Goal: Transaction & Acquisition: Purchase product/service

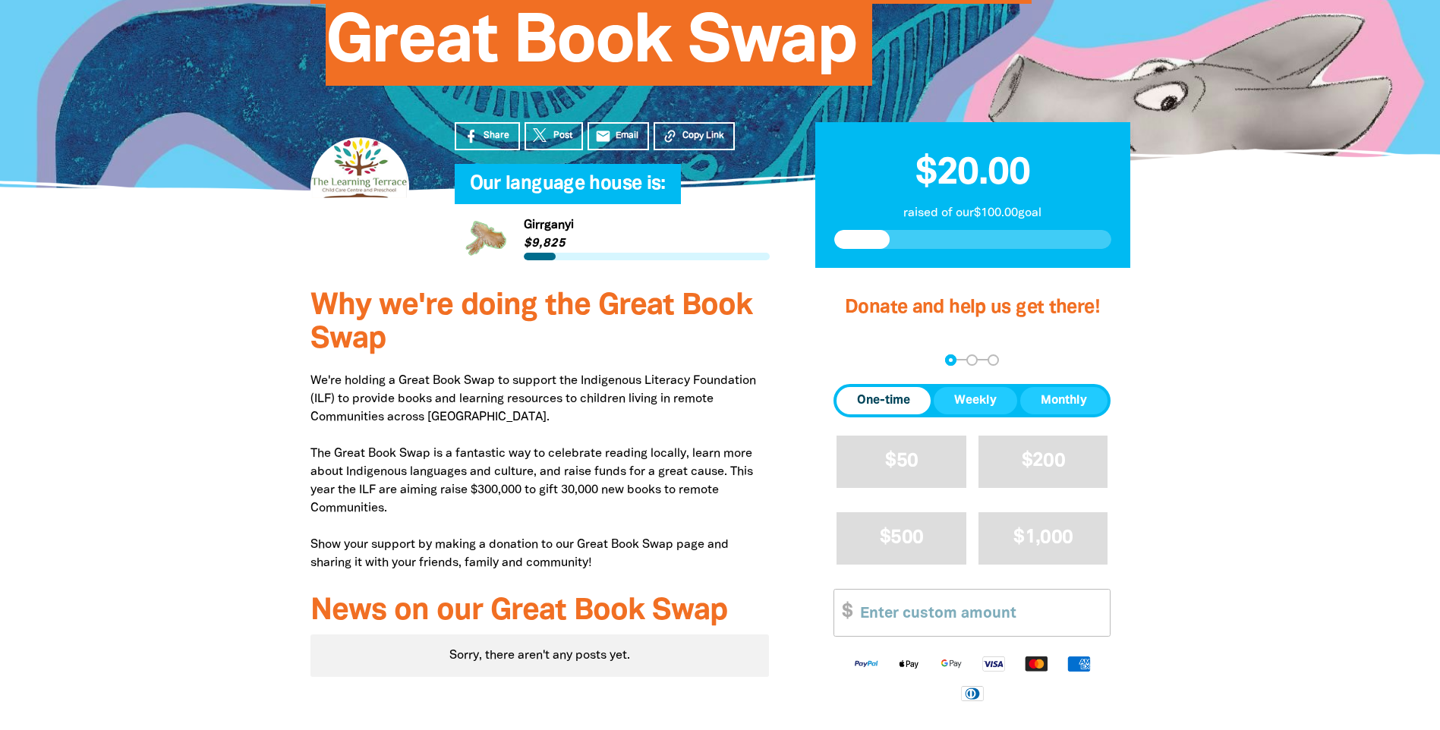
scroll to position [304, 0]
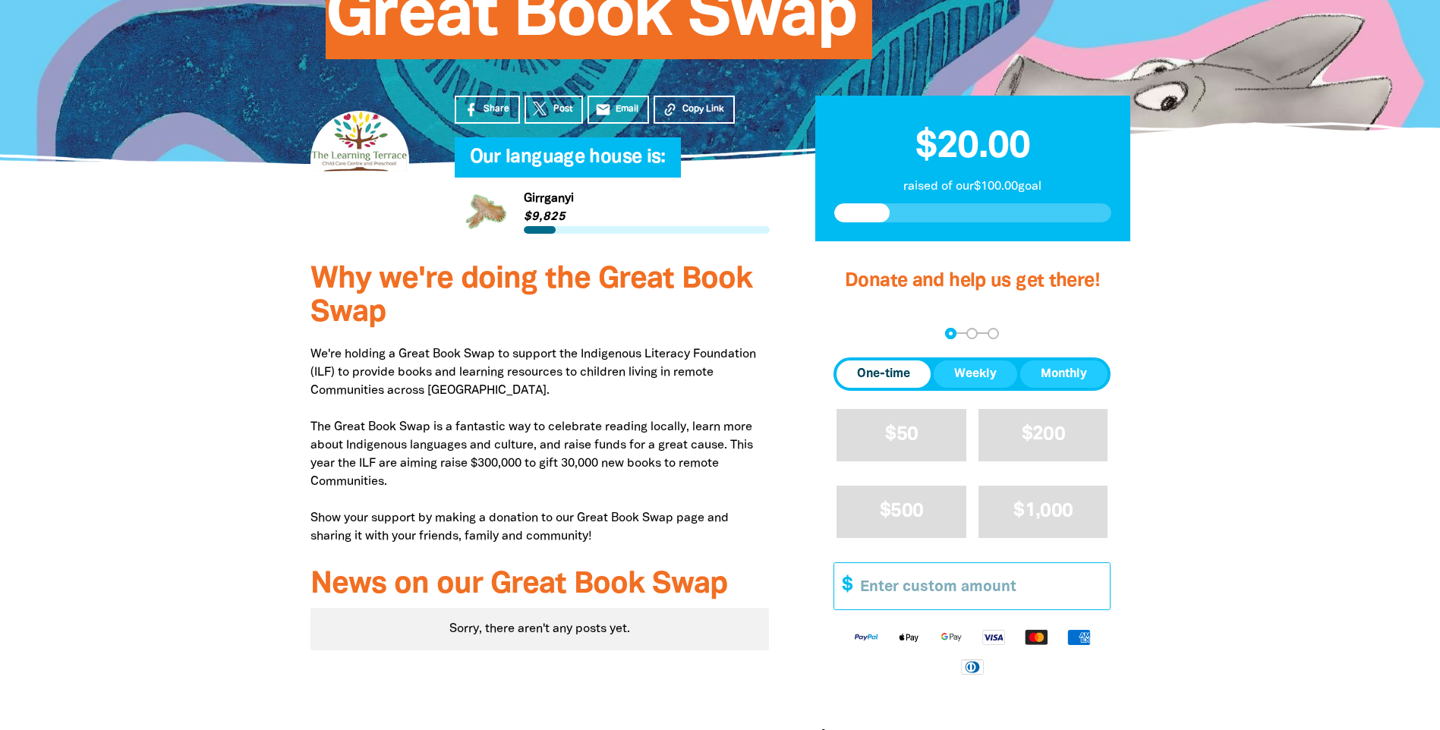
click at [975, 579] on input "Other Amount" at bounding box center [979, 586] width 260 height 46
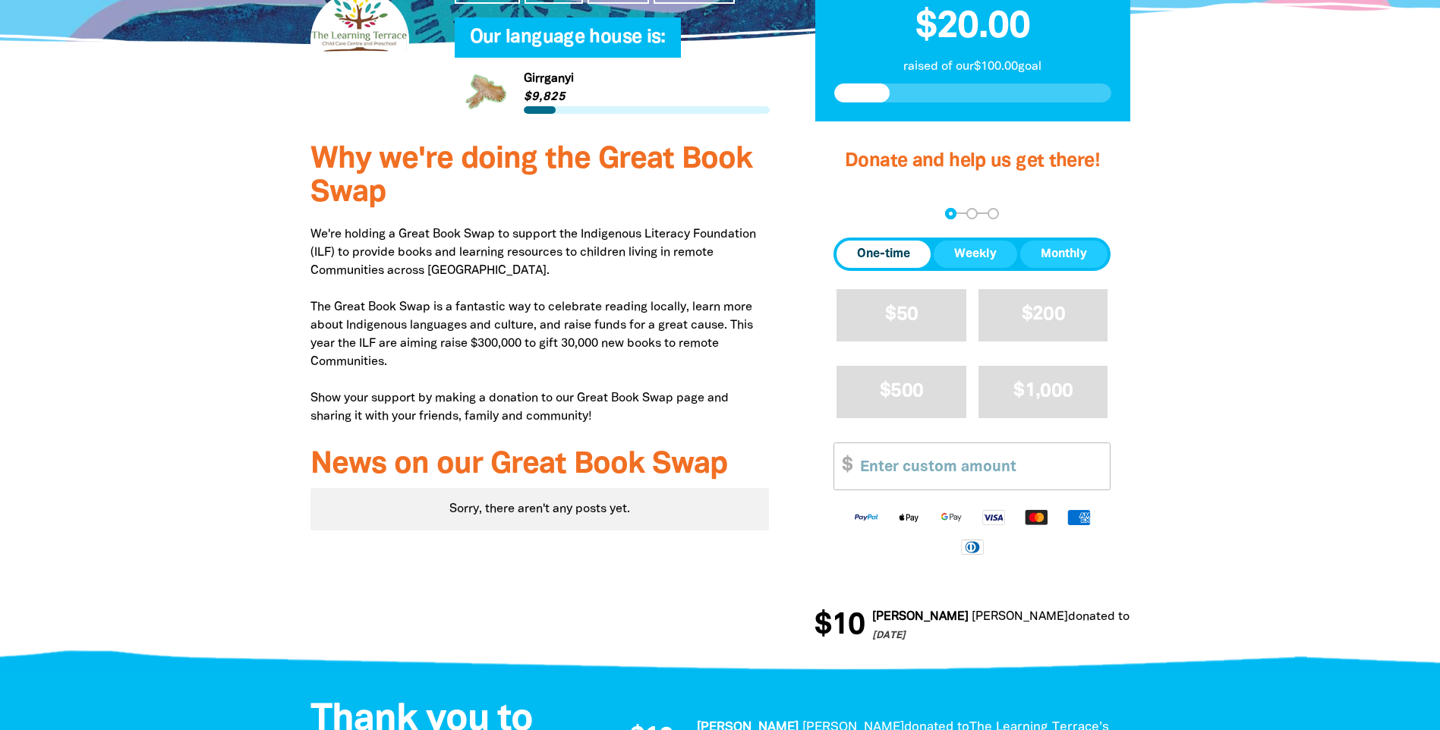
scroll to position [455, 0]
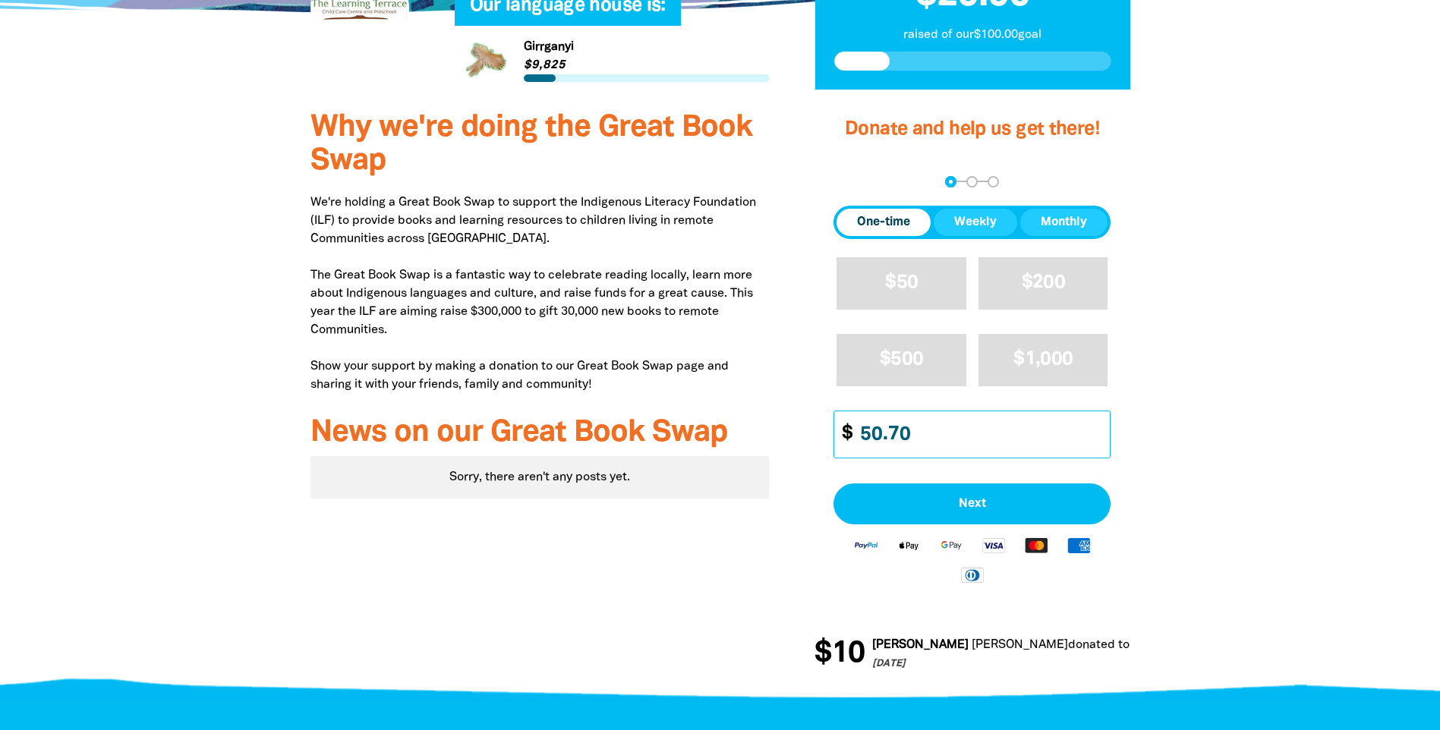
click at [945, 449] on input "50.70" at bounding box center [979, 434] width 260 height 46
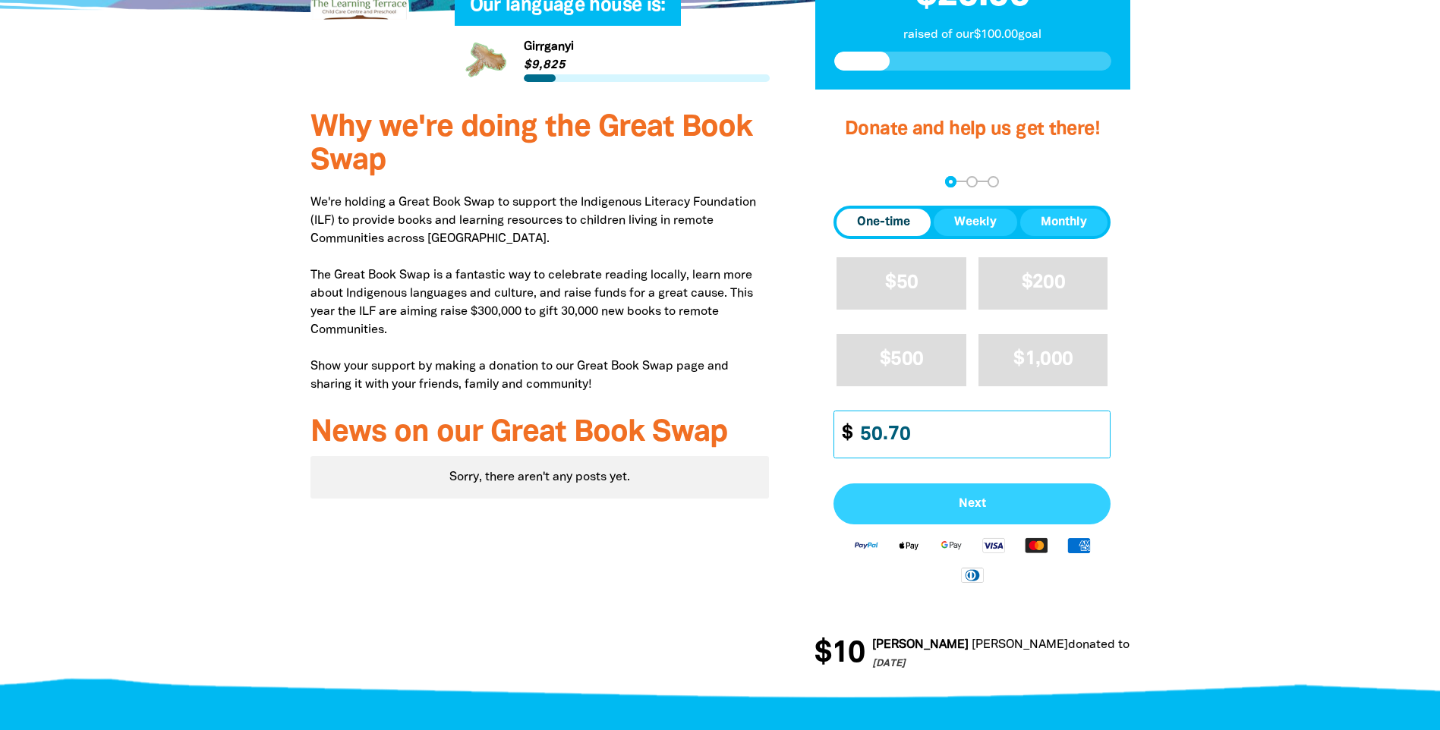
type input "50.70"
click at [984, 524] on button "Next" at bounding box center [971, 503] width 277 height 41
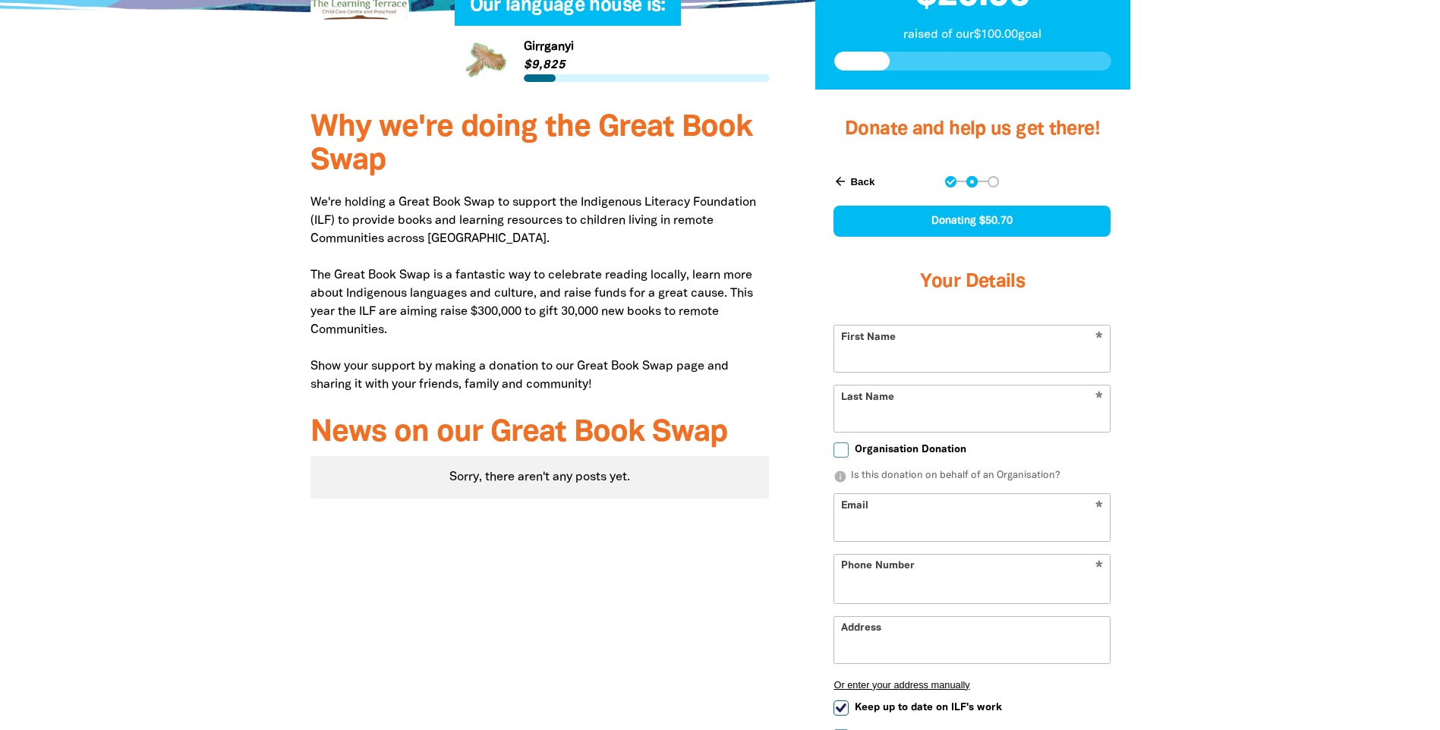
select select "AU"
click at [918, 370] on input "First Name" at bounding box center [972, 349] width 276 height 46
type input "[PERSON_NAME]"
click at [899, 420] on input "Last Name" at bounding box center [972, 409] width 276 height 46
type input "[PERSON_NAME]"
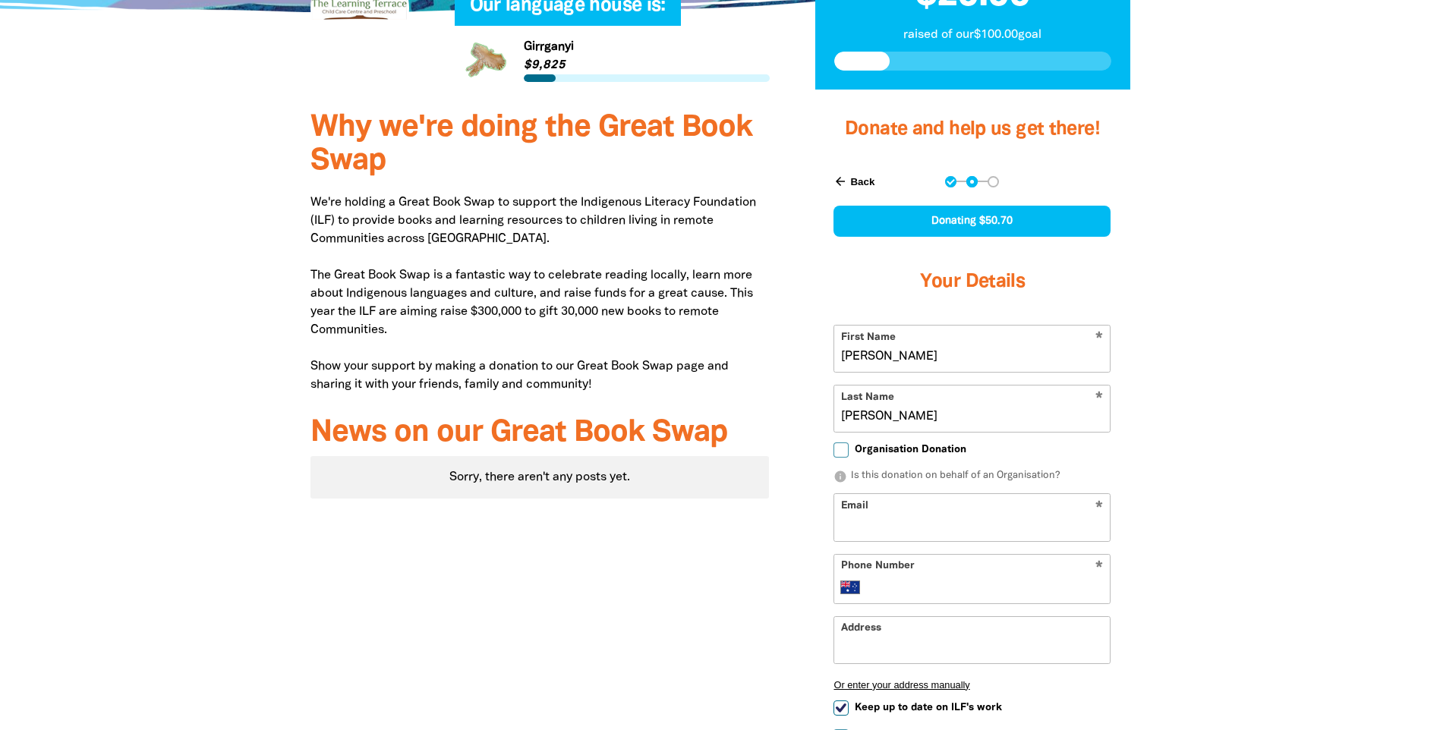
click at [880, 511] on input "Email" at bounding box center [972, 517] width 276 height 46
click at [805, 501] on div "Donate and help us get there! arrow_back Back Step 1 Step 2 Step 3 Donating $50…" at bounding box center [972, 501] width 361 height 811
click at [841, 417] on input "[PERSON_NAME]" at bounding box center [972, 409] width 276 height 46
click at [847, 448] on input "Organisation Donation" at bounding box center [840, 450] width 15 height 15
checkbox input "true"
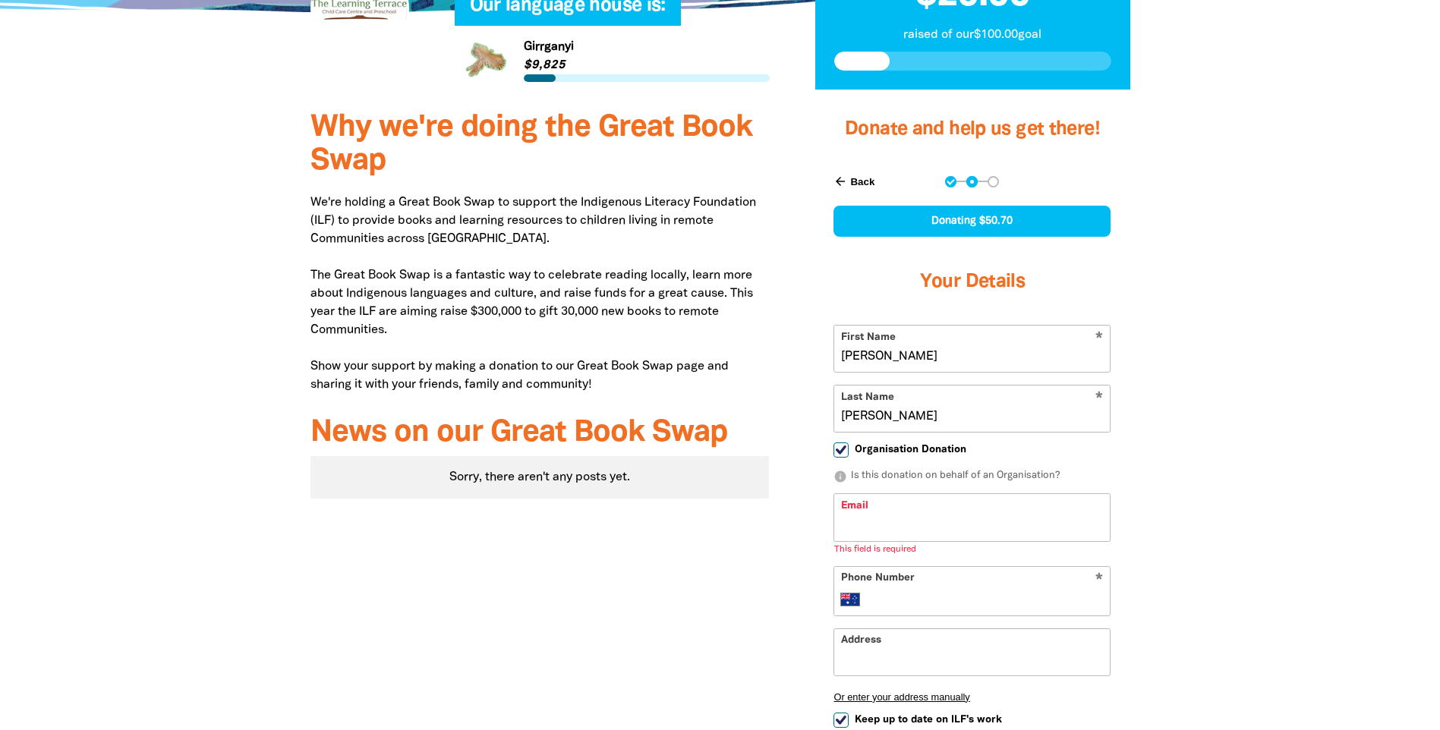
select select "AU"
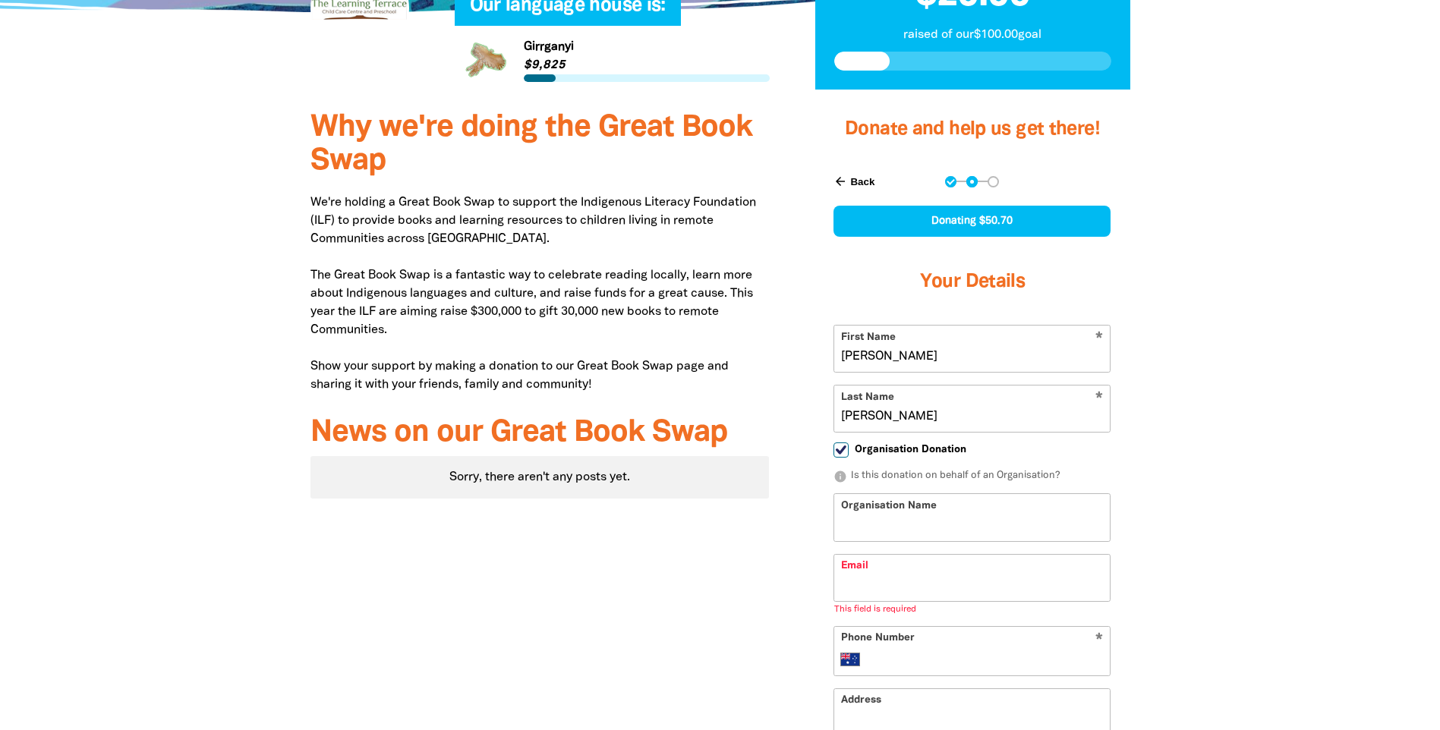
click at [911, 532] on input "Organisation Name" at bounding box center [972, 517] width 276 height 46
type input "The Learning Terrace"
click at [888, 584] on input "Email" at bounding box center [972, 578] width 276 height 46
type input "[EMAIL_ADDRESS][DOMAIN_NAME]"
type input "[PHONE_NUMBER]"
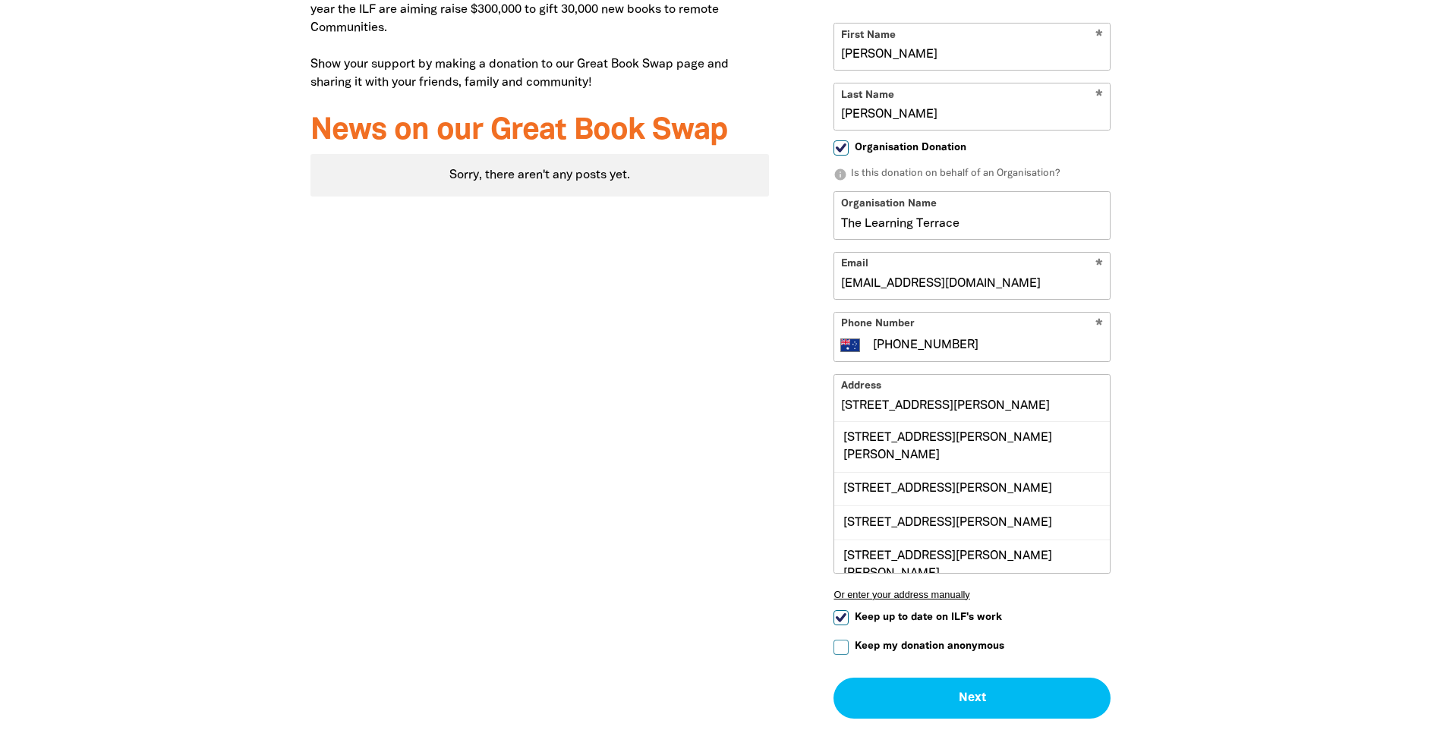
scroll to position [759, 0]
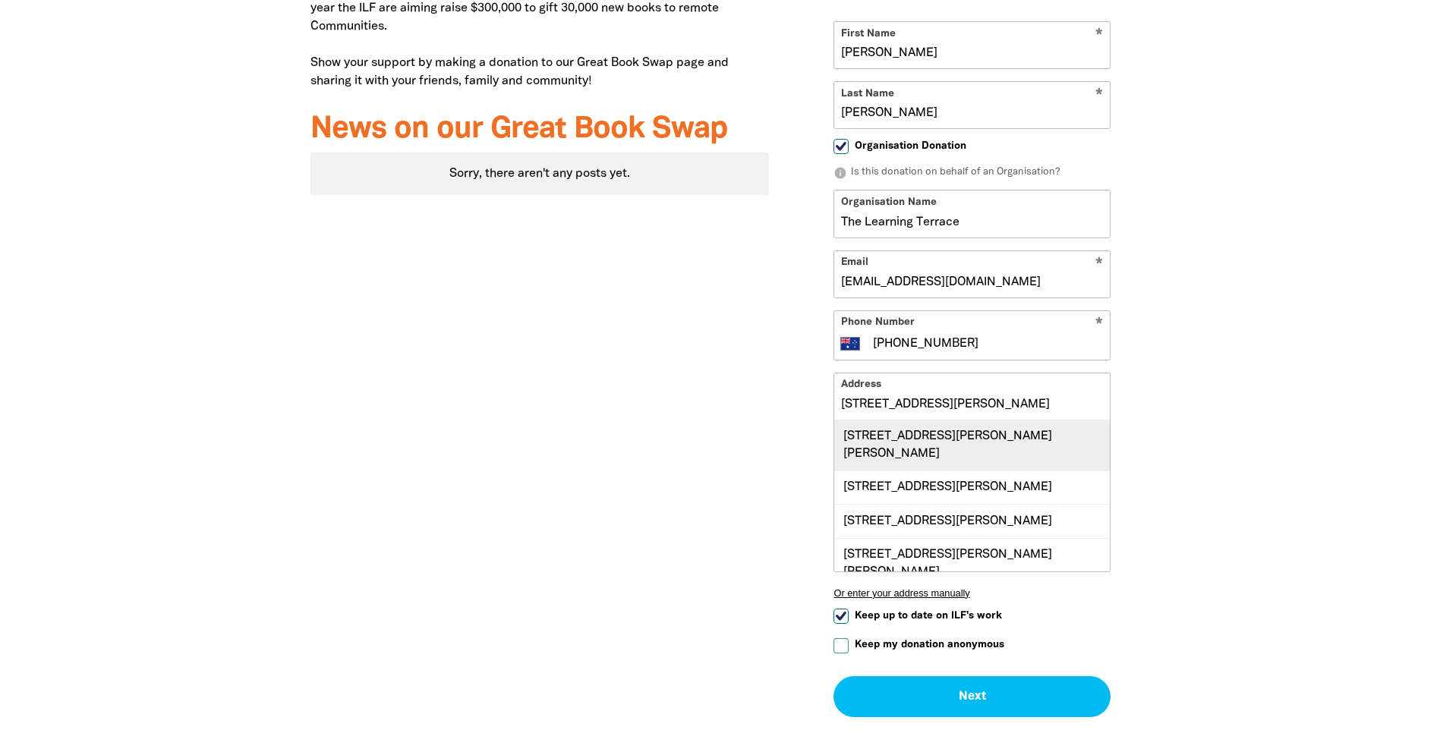
click at [855, 457] on div "[STREET_ADDRESS][PERSON_NAME][PERSON_NAME]" at bounding box center [972, 445] width 276 height 50
type input "[STREET_ADDRESS][PERSON_NAME][PERSON_NAME]"
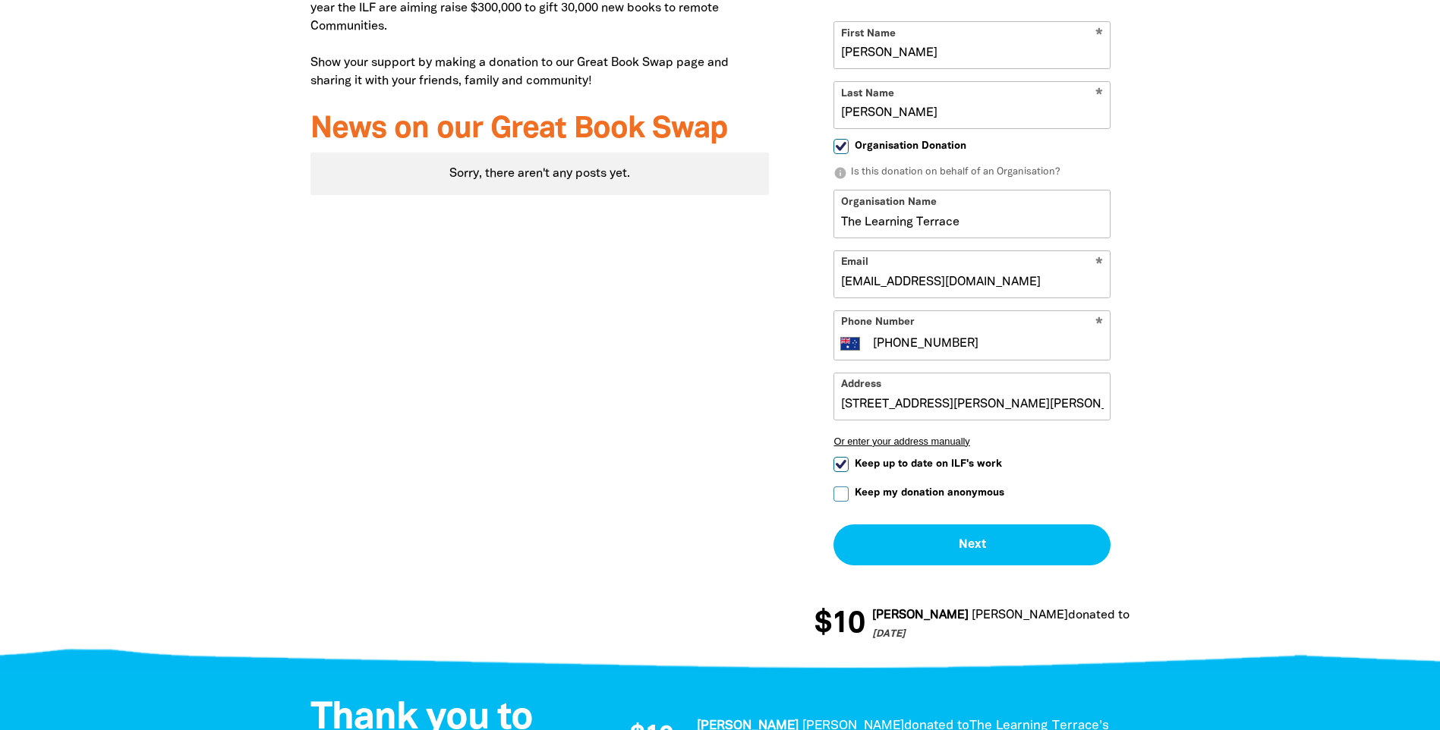
click at [839, 462] on input "Keep up to date on ILF's work" at bounding box center [840, 464] width 15 height 15
checkbox input "false"
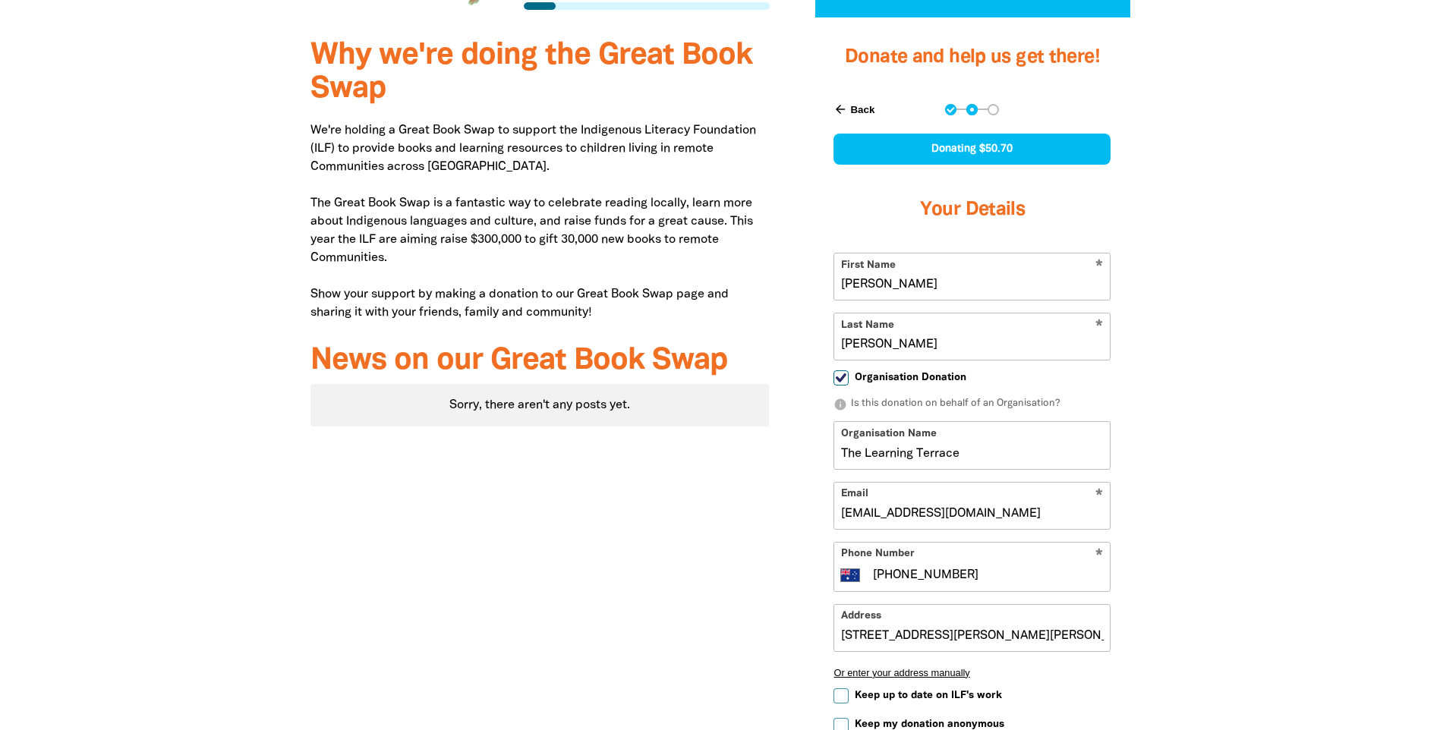
scroll to position [607, 0]
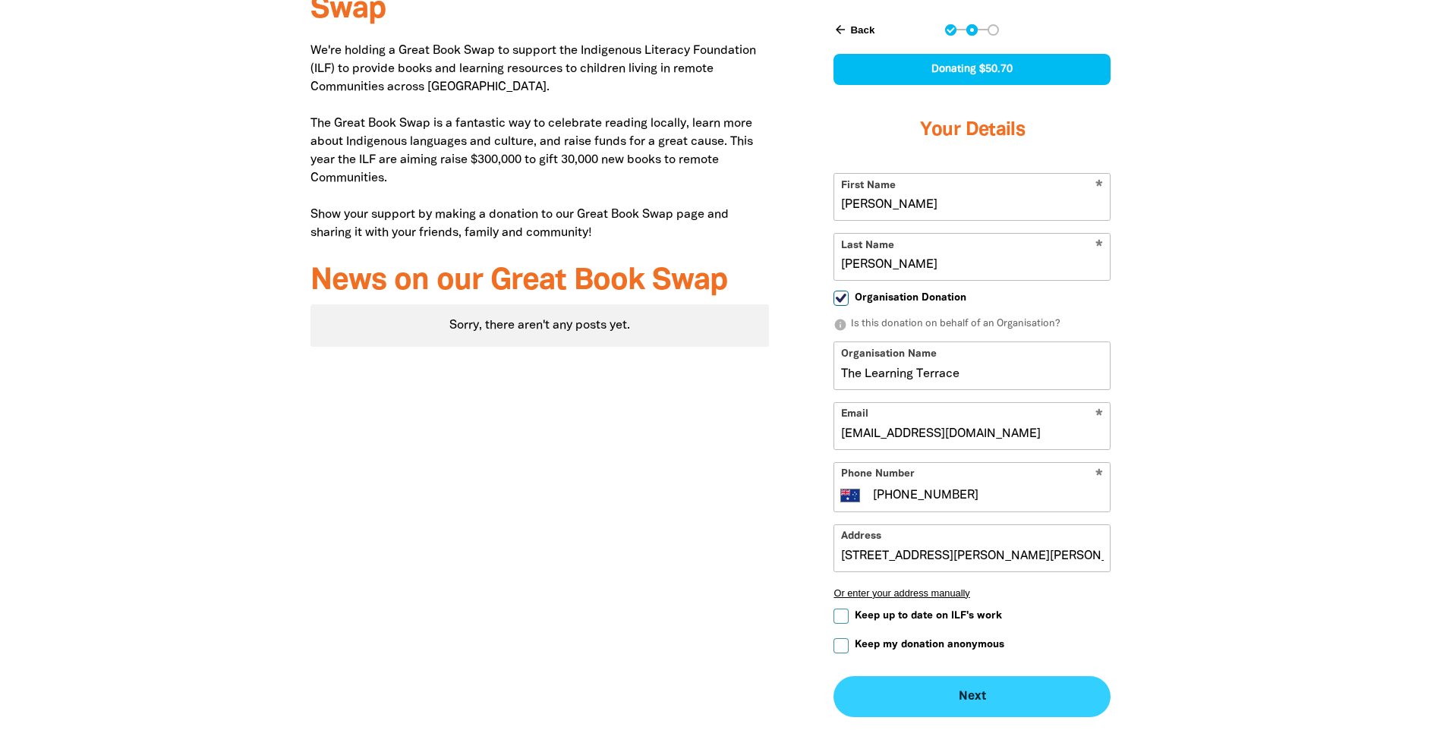
click at [991, 687] on button "Next chevron_right" at bounding box center [971, 696] width 277 height 41
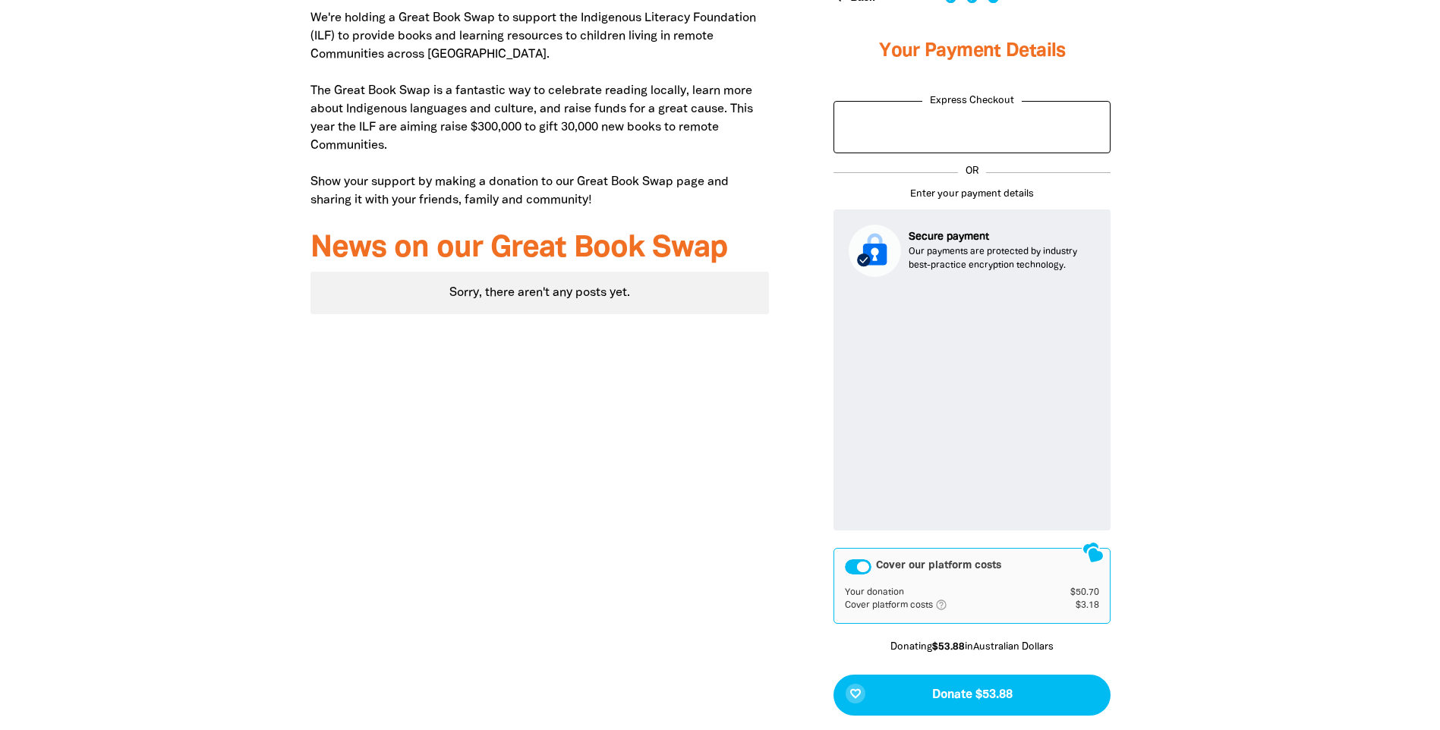
scroll to position [742, 0]
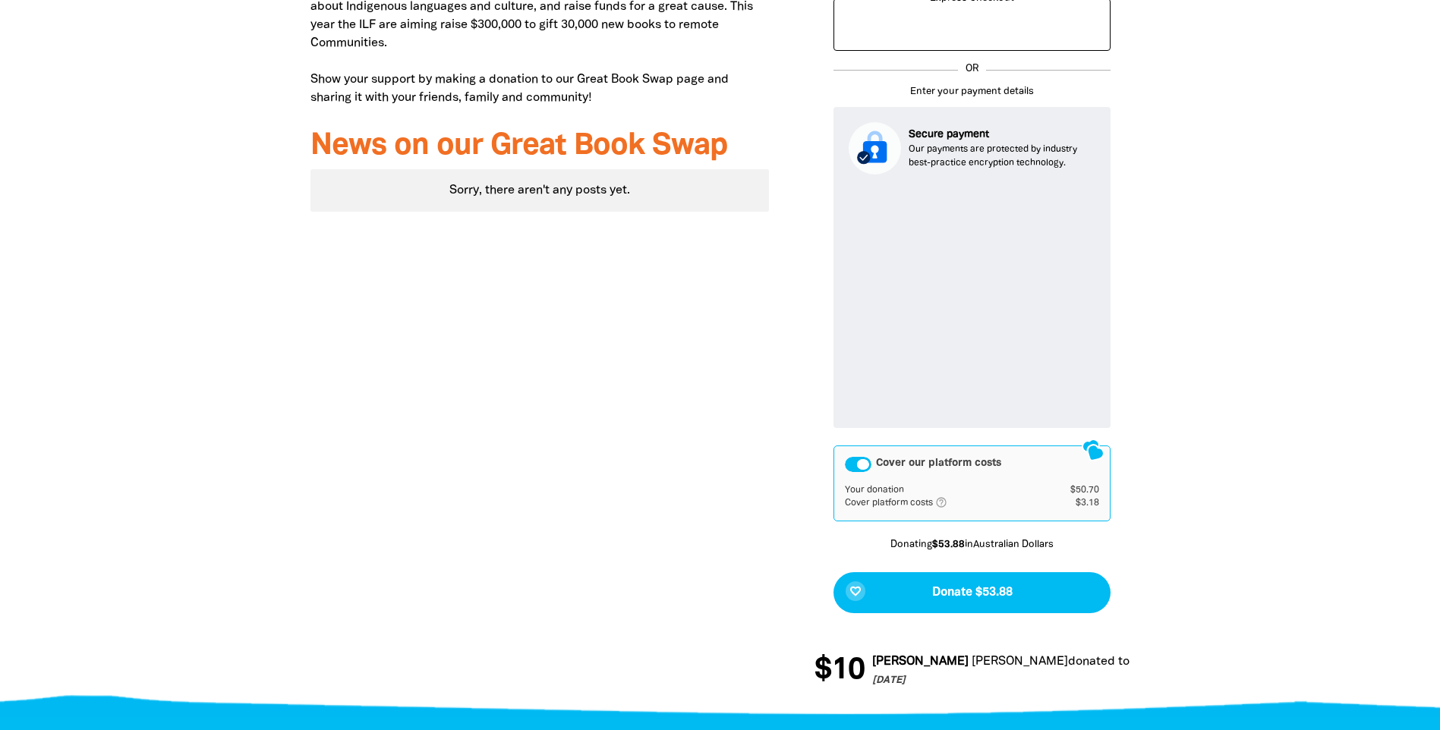
click at [860, 460] on div "Cover our platform costs" at bounding box center [858, 464] width 27 height 15
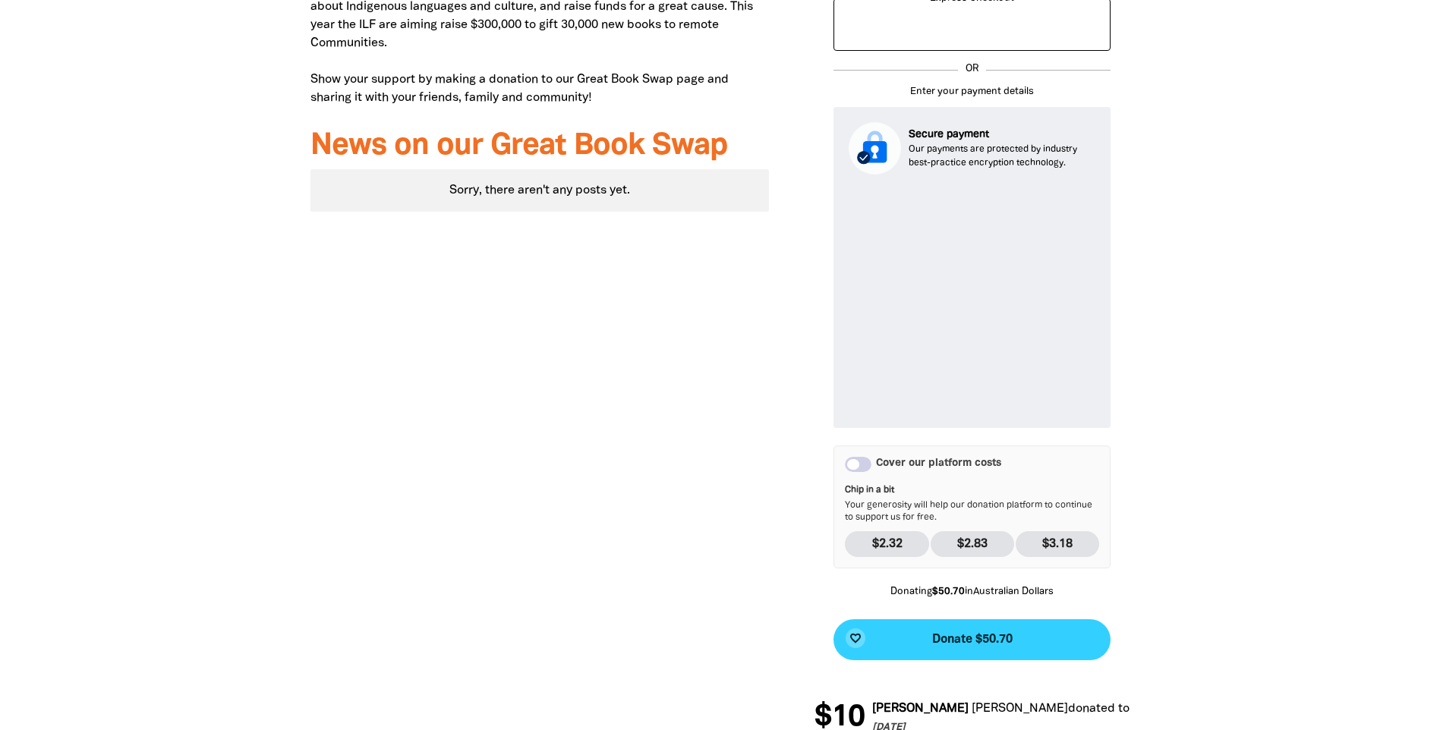
click at [993, 645] on span "Donate $50.70" at bounding box center [972, 640] width 80 height 12
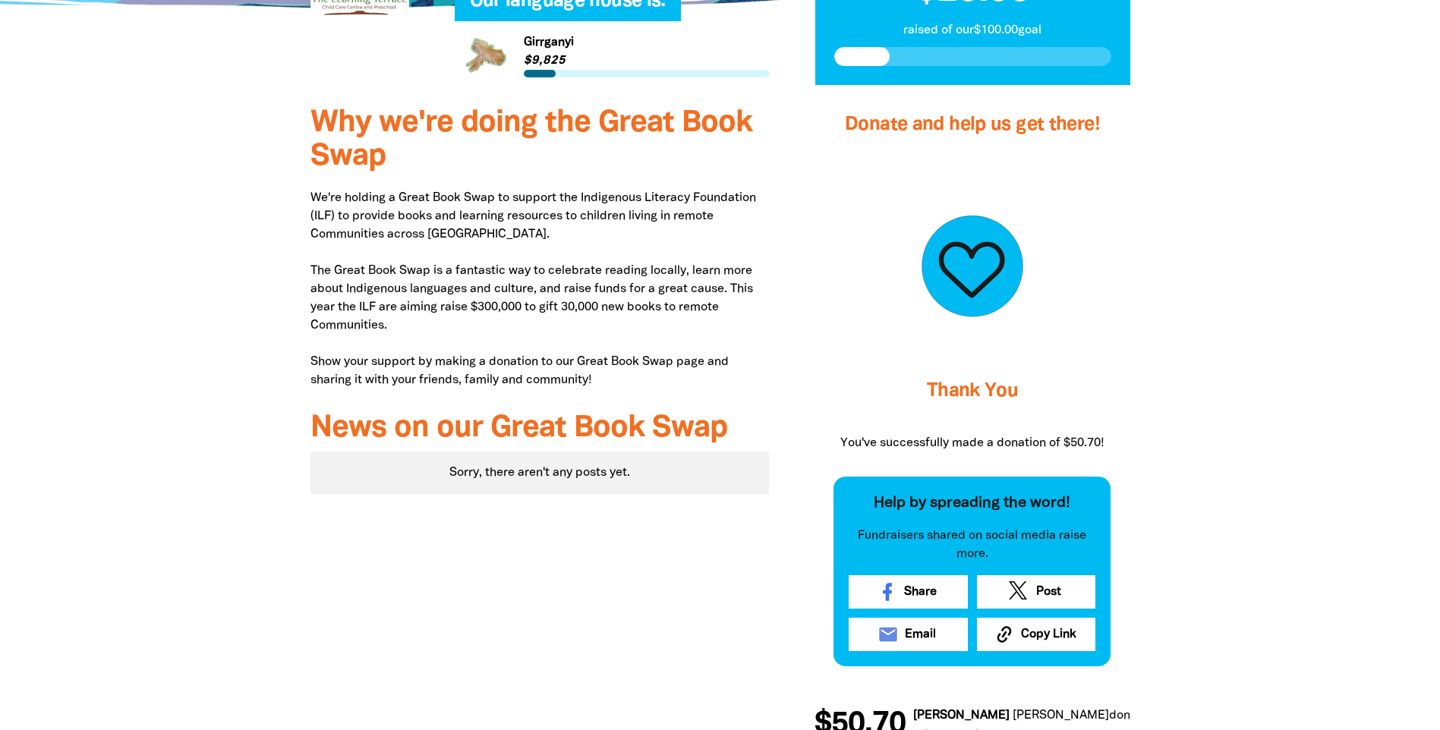
scroll to position [439, 0]
